Goal: Transaction & Acquisition: Purchase product/service

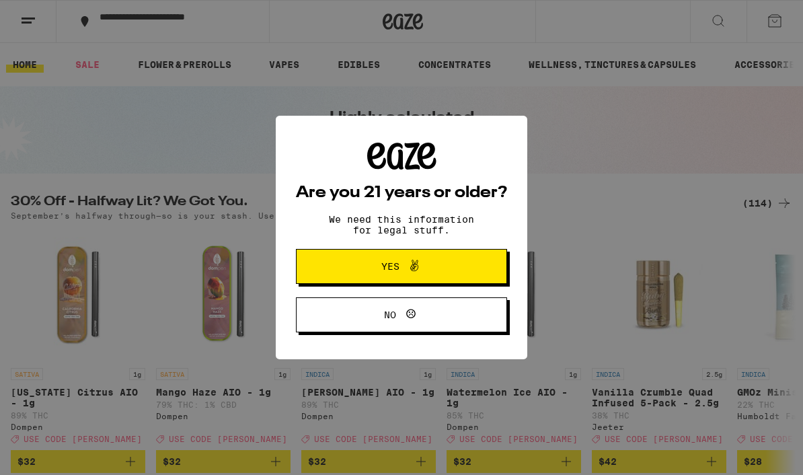
click at [457, 275] on button "Yes" at bounding box center [401, 266] width 211 height 35
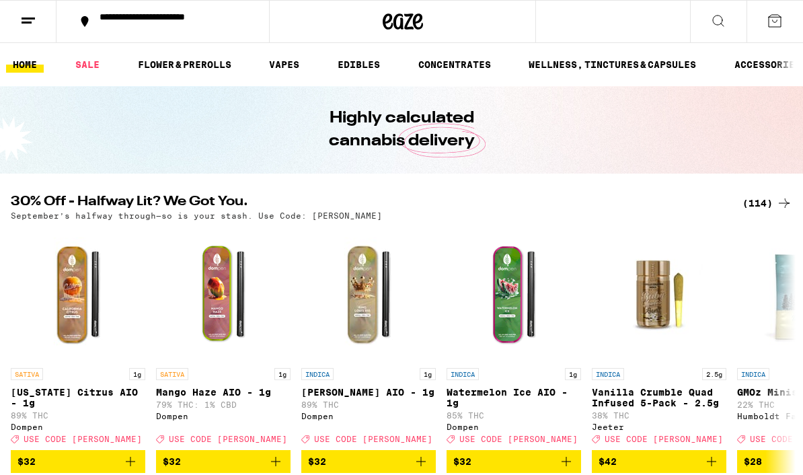
click at [759, 209] on div "(114)" at bounding box center [768, 203] width 50 height 16
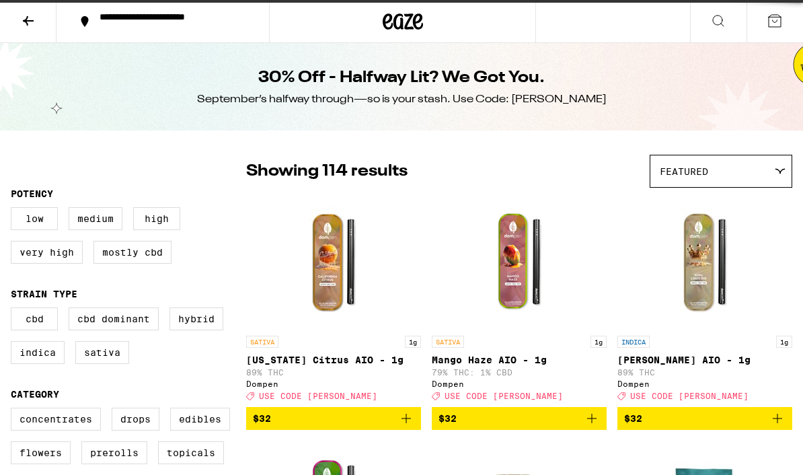
click at [767, 211] on img "Open page for King Louis XIII AIO - 1g from Dompen" at bounding box center [705, 261] width 135 height 135
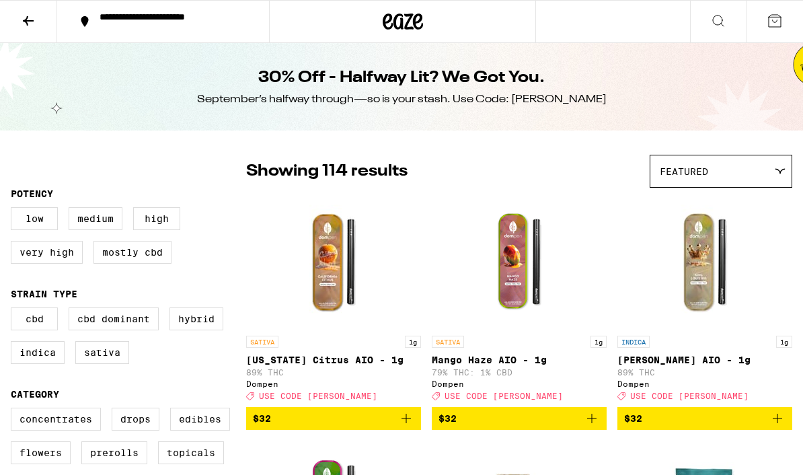
click at [178, 464] on label "Topicals" at bounding box center [191, 452] width 66 height 23
click at [14, 410] on input "Topicals" at bounding box center [13, 410] width 1 height 1
checkbox input "true"
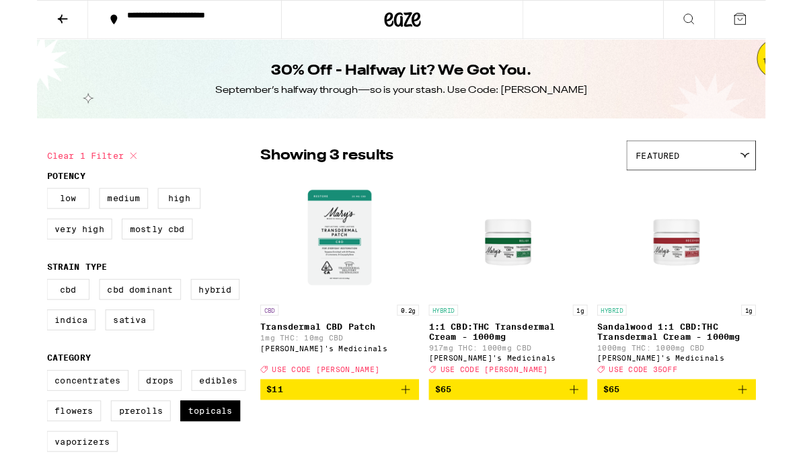
scroll to position [6, 0]
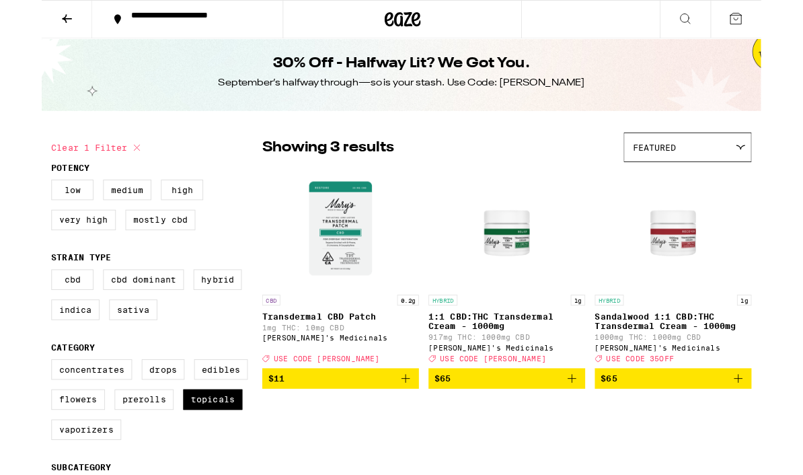
click at [190, 424] on label "Edibles" at bounding box center [200, 412] width 60 height 23
click at [14, 404] on input "Edibles" at bounding box center [13, 403] width 1 height 1
checkbox input "true"
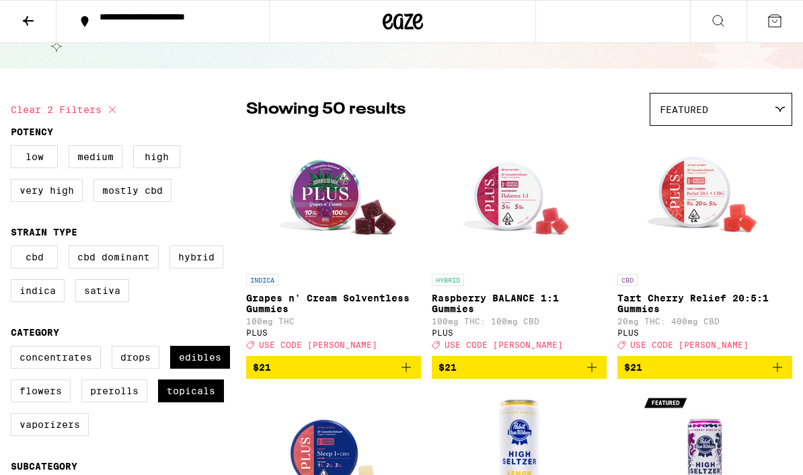
click at [174, 399] on label "Topicals" at bounding box center [191, 391] width 66 height 23
click at [14, 349] on input "Topicals" at bounding box center [13, 348] width 1 height 1
checkbox input "false"
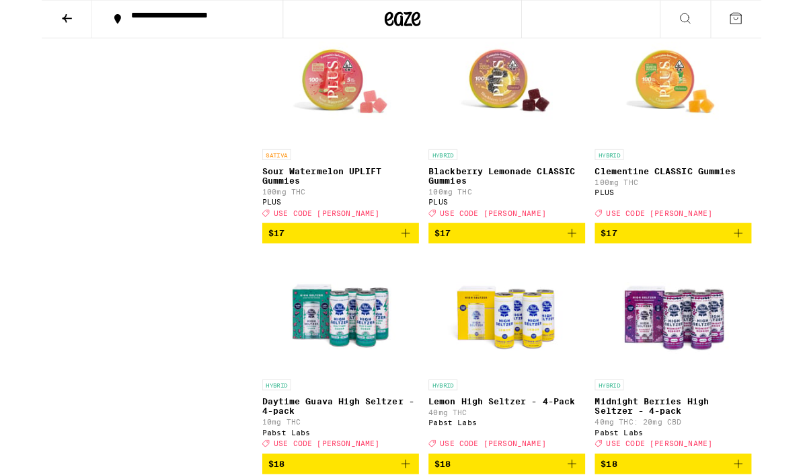
scroll to position [2264, 0]
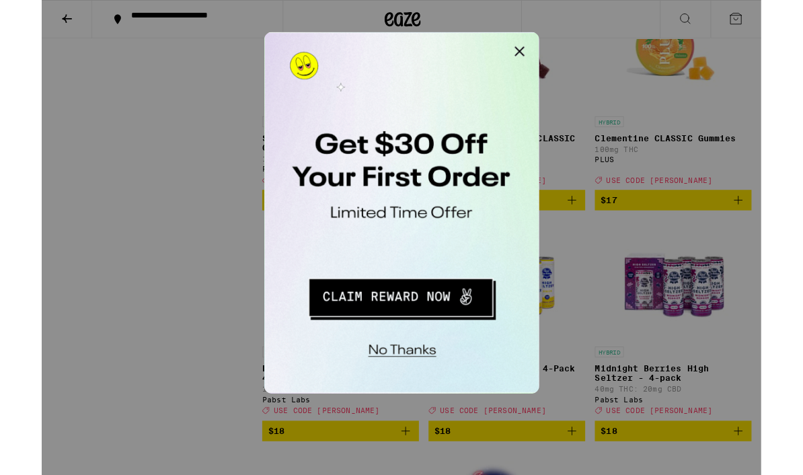
click at [108, 382] on div at bounding box center [401, 265] width 803 height 530
click at [122, 242] on div at bounding box center [401, 265] width 803 height 530
click at [437, 51] on button "Close Modal" at bounding box center [434, 45] width 27 height 27
